Goal: Transaction & Acquisition: Download file/media

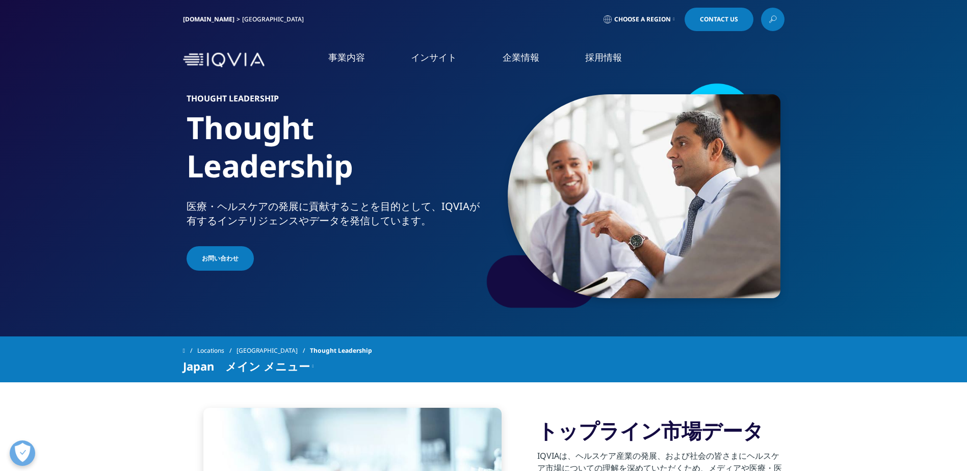
click at [255, 346] on link "[GEOGRAPHIC_DATA]" at bounding box center [272, 350] width 73 height 18
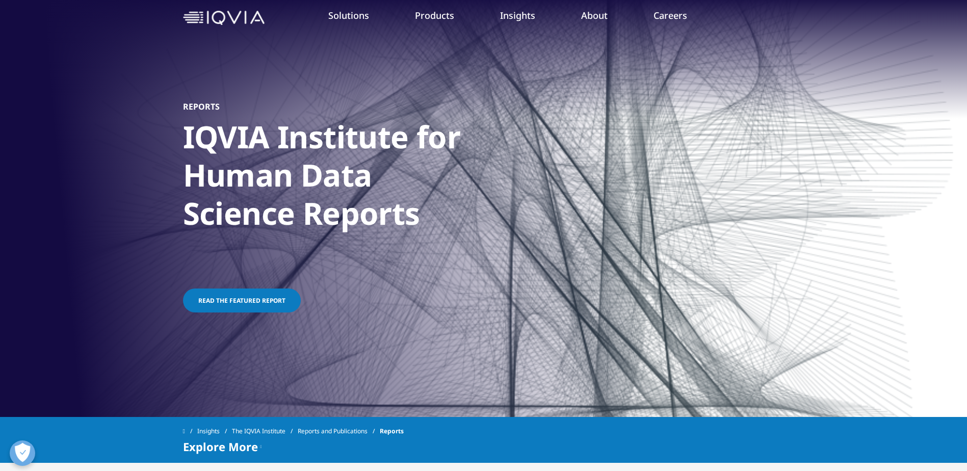
scroll to position [66, 0]
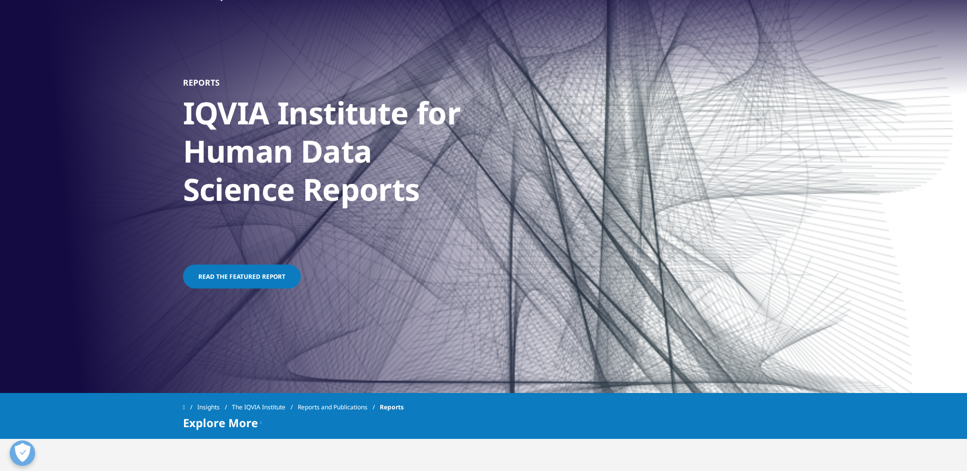
click at [362, 406] on link "Reports and Publications" at bounding box center [339, 407] width 82 height 18
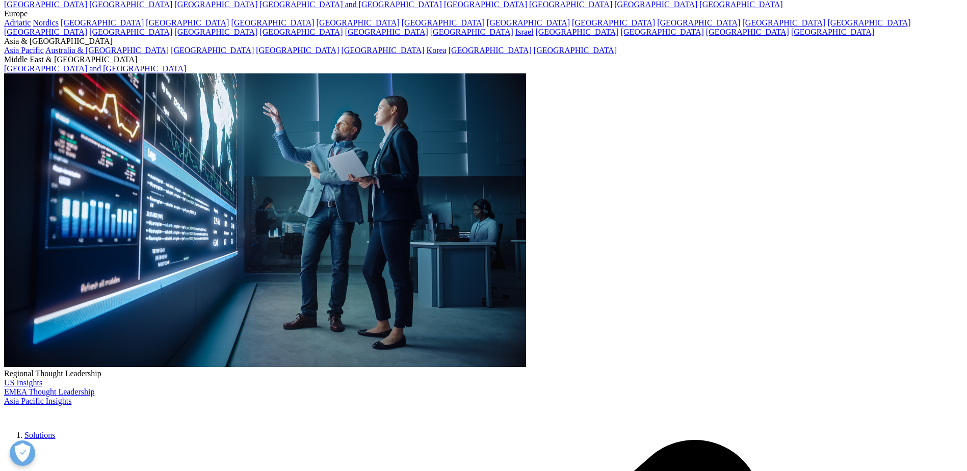
scroll to position [153, 0]
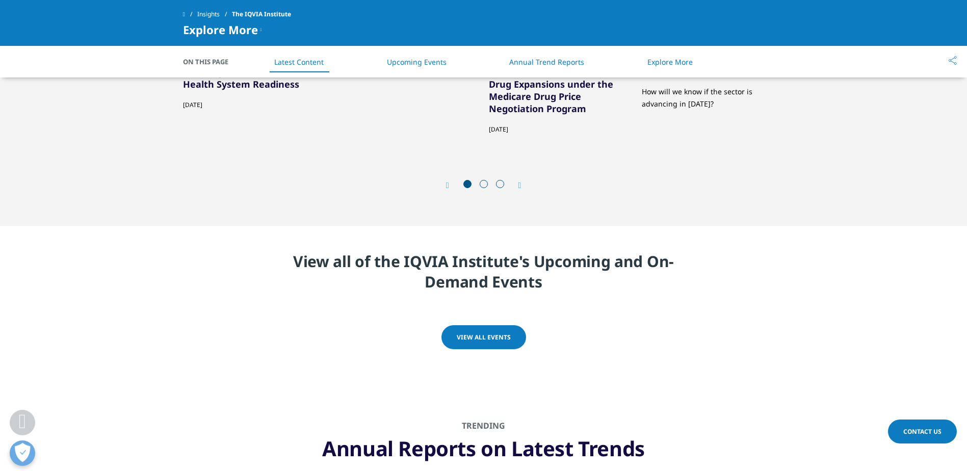
scroll to position [2853, 0]
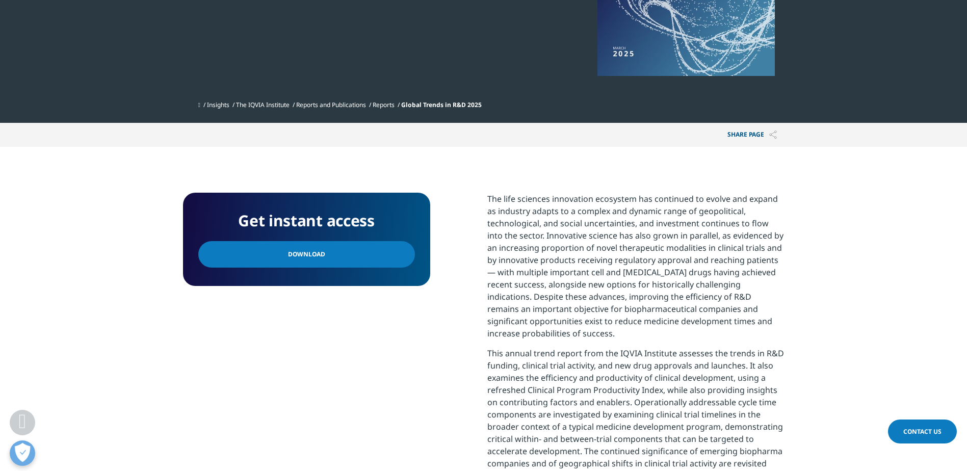
scroll to position [255, 0]
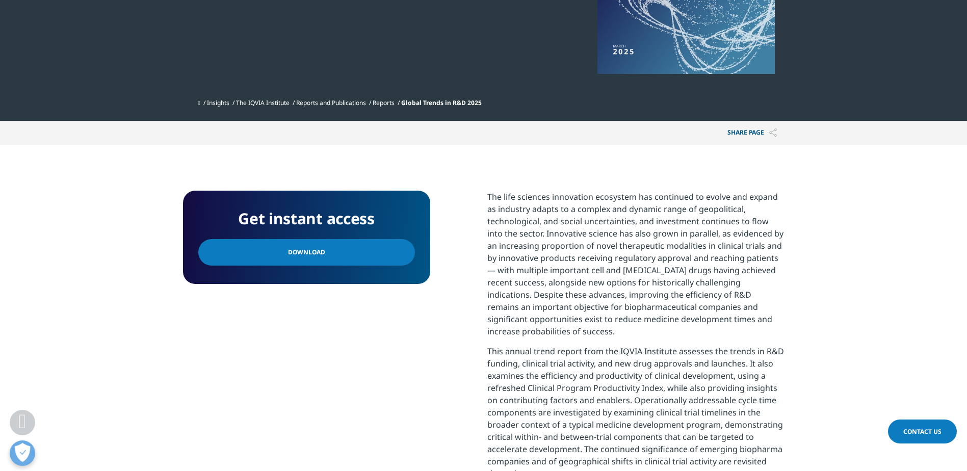
click at [329, 253] on link "Download" at bounding box center [306, 252] width 217 height 26
